Goal: Find specific page/section: Find specific page/section

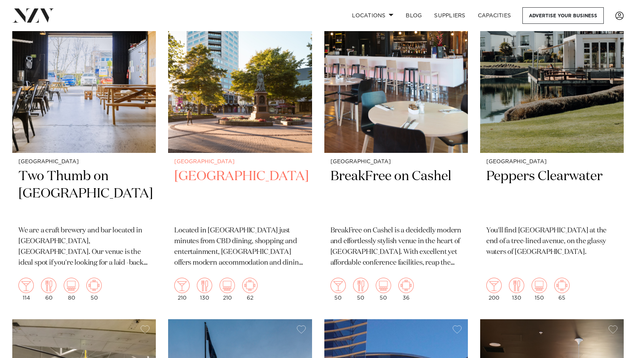
scroll to position [730, 0]
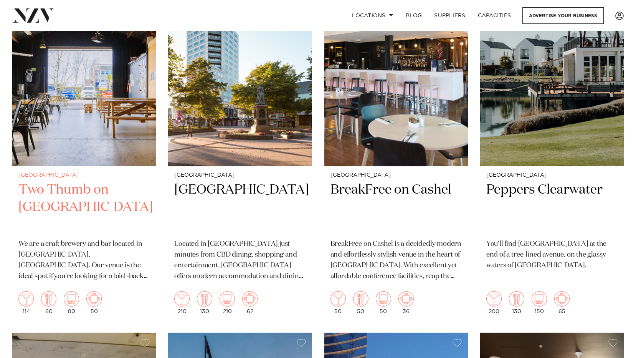
click at [50, 195] on h2 "Two Thumb on [GEOGRAPHIC_DATA]" at bounding box center [83, 207] width 131 height 52
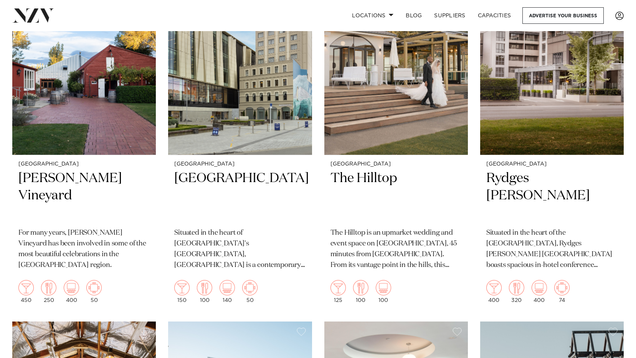
scroll to position [346, 0]
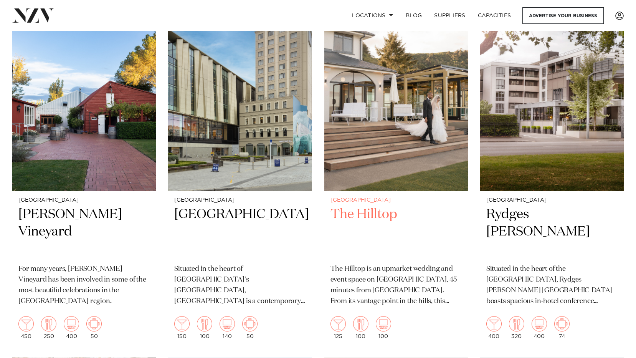
click at [369, 101] on img at bounding box center [396, 94] width 144 height 193
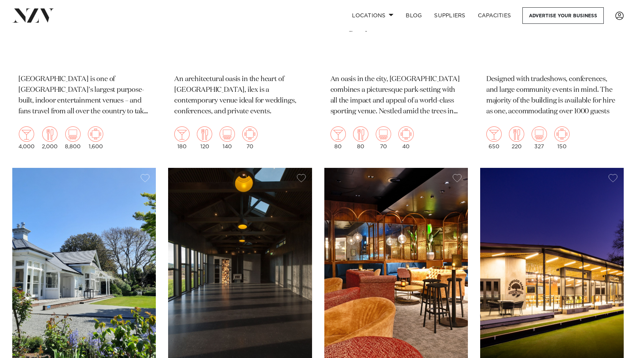
scroll to position [1766, 0]
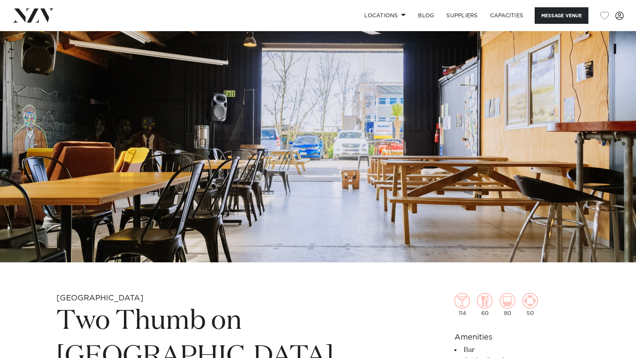
scroll to position [38, 0]
